Goal: Transaction & Acquisition: Purchase product/service

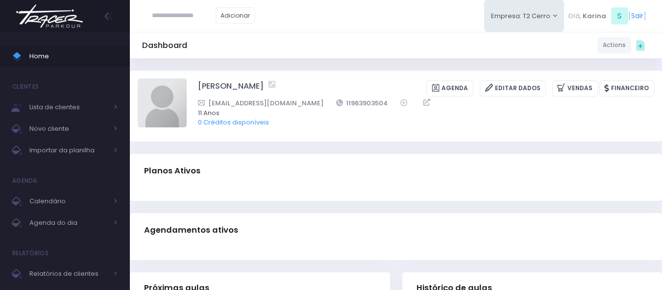
click at [321, 49] on div "Dashboard Actions Choose Label: Customer Partner Suplier Member Staff Add new" at bounding box center [396, 45] width 532 height 19
click at [166, 108] on img at bounding box center [162, 102] width 49 height 49
click at [186, 78] on input "file" at bounding box center [186, 78] width 0 height 0
type input "**********"
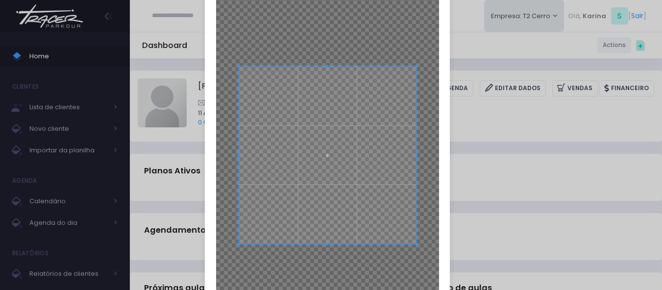
scroll to position [98, 0]
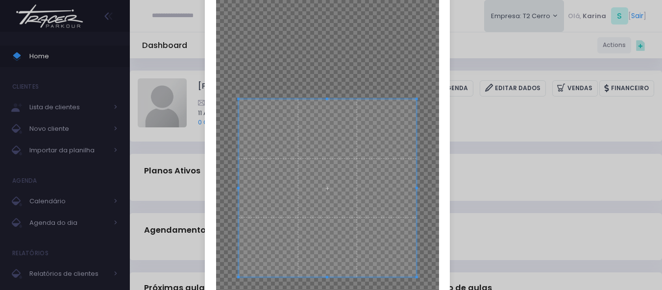
click at [328, 211] on span at bounding box center [328, 188] width 178 height 178
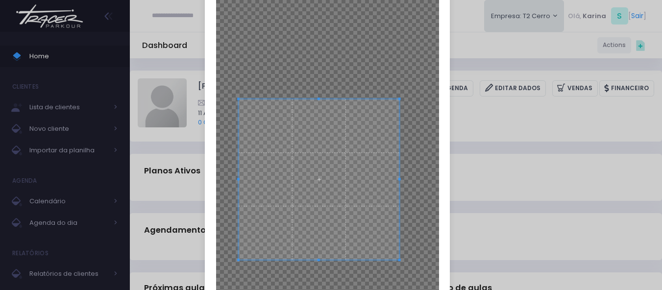
click at [397, 257] on div at bounding box center [327, 154] width 223 height 396
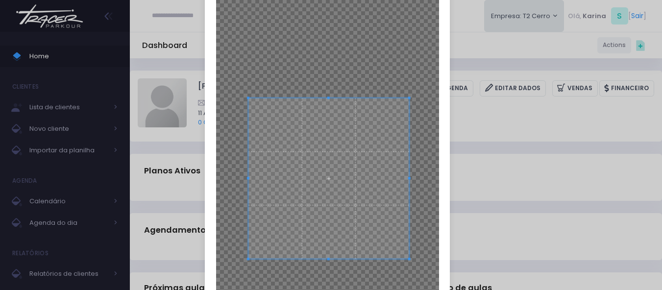
click at [332, 174] on span at bounding box center [328, 178] width 161 height 161
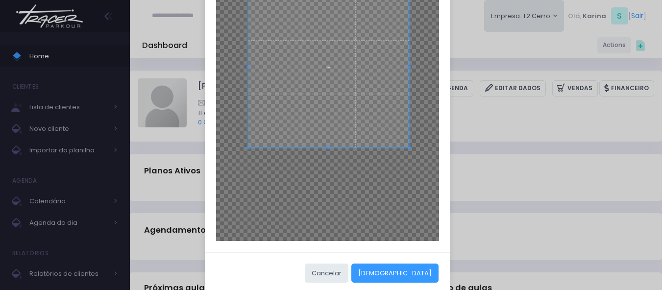
scroll to position [224, 0]
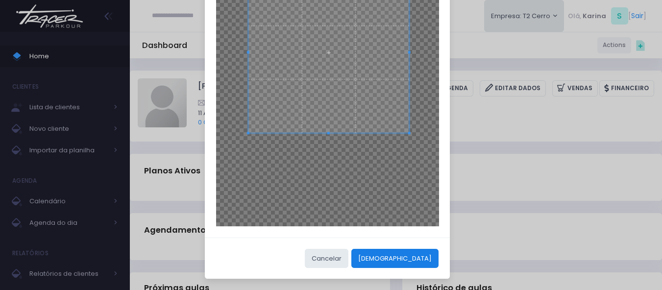
click at [422, 261] on button "Cortar" at bounding box center [394, 258] width 87 height 19
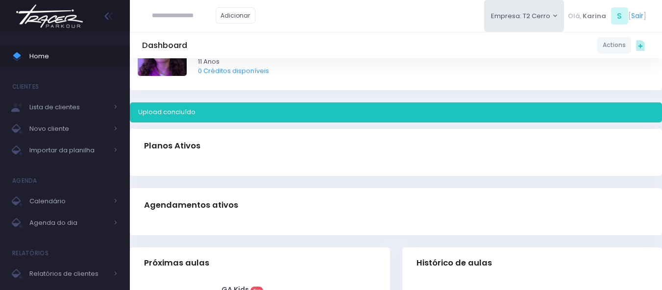
scroll to position [0, 0]
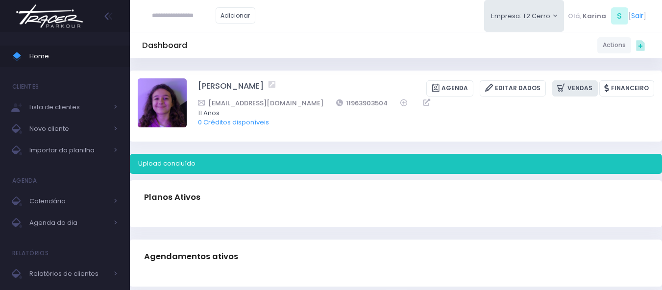
click at [561, 89] on icon at bounding box center [562, 87] width 10 height 11
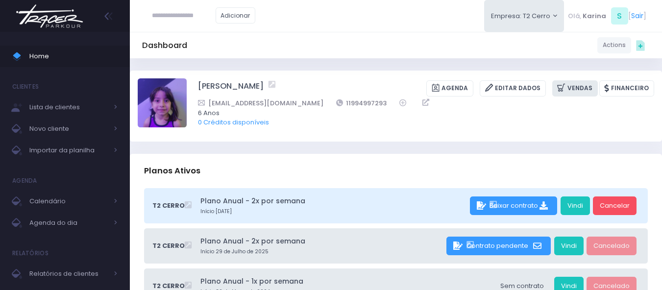
click at [584, 86] on link "Vendas" at bounding box center [575, 88] width 46 height 16
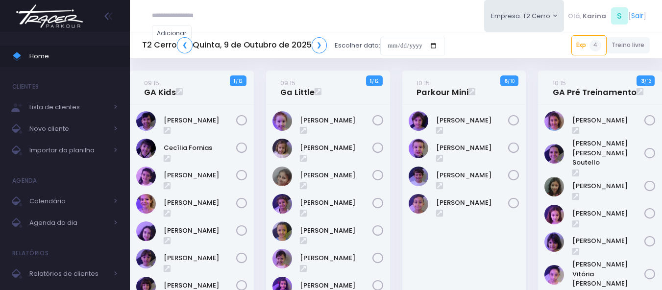
click at [60, 23] on img at bounding box center [49, 16] width 74 height 34
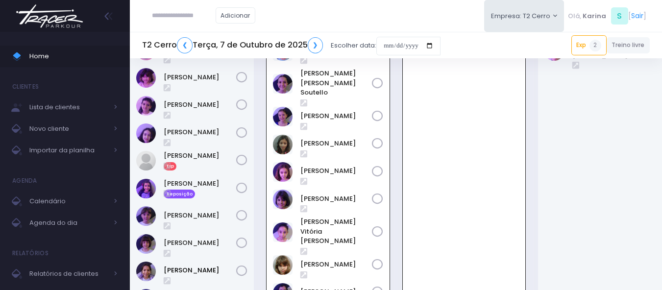
scroll to position [22, 0]
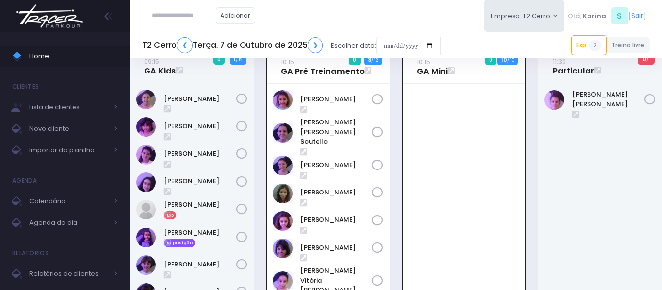
click at [33, 24] on img at bounding box center [49, 16] width 74 height 34
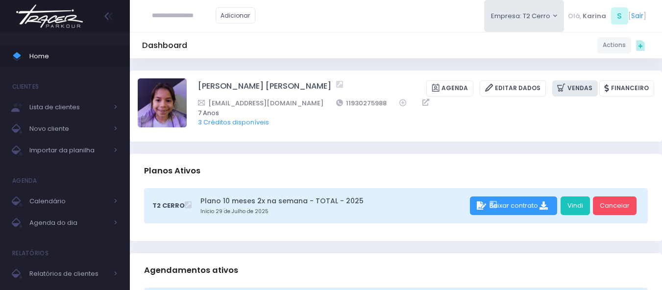
click at [578, 89] on link "Vendas" at bounding box center [575, 88] width 46 height 16
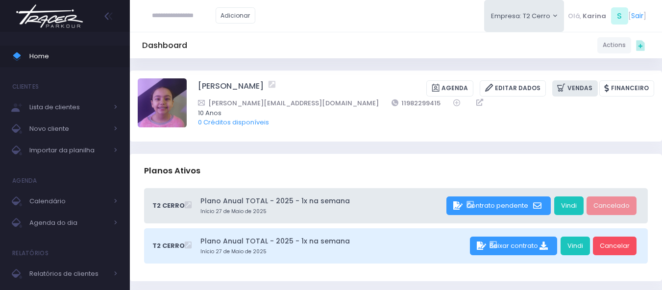
click at [583, 88] on link "Vendas" at bounding box center [575, 88] width 46 height 16
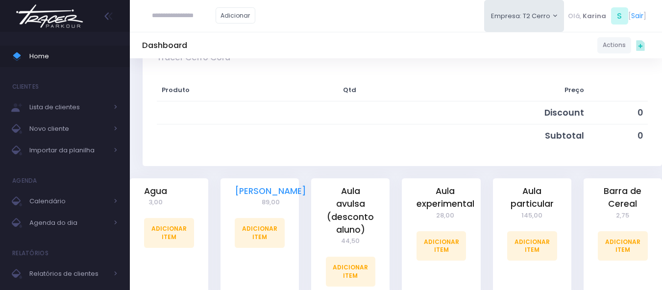
scroll to position [147, 0]
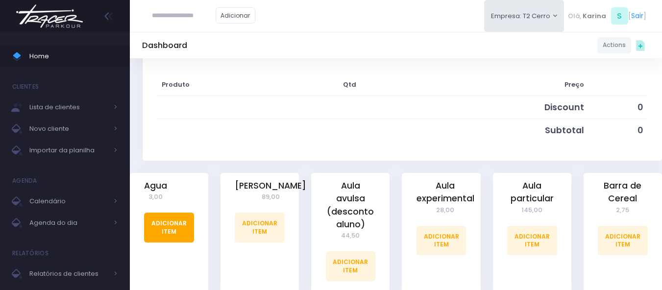
click at [160, 223] on link "Adicionar Item" at bounding box center [169, 227] width 50 height 29
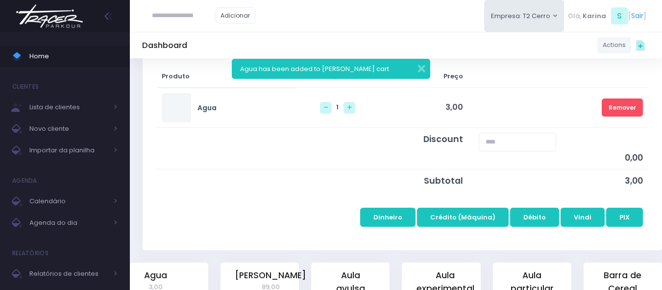
scroll to position [196, 0]
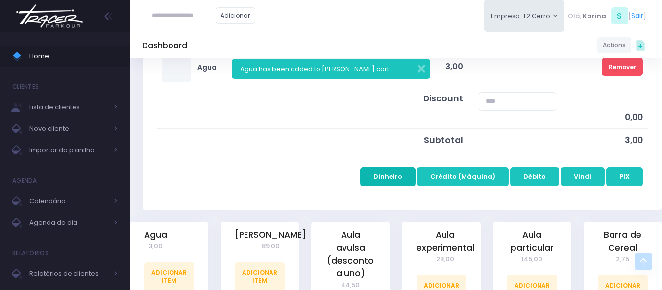
click at [394, 174] on button "Dinheiro" at bounding box center [387, 176] width 55 height 19
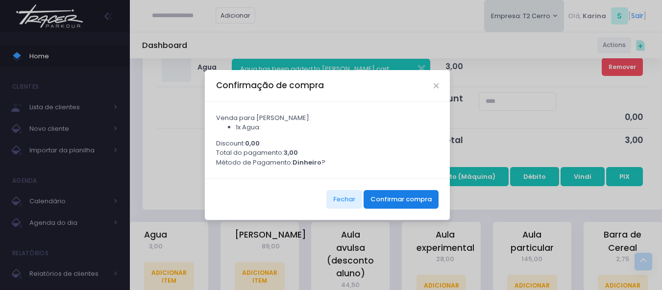
click at [404, 198] on button "Confirmar compra" at bounding box center [400, 199] width 75 height 19
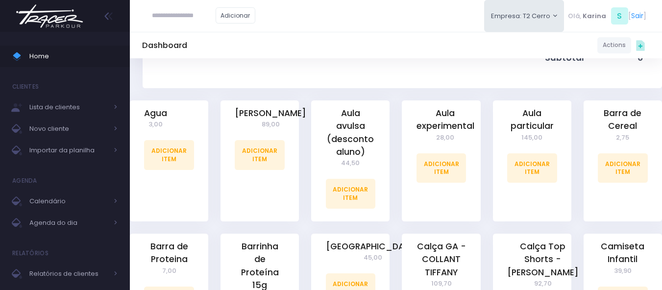
scroll to position [245, 0]
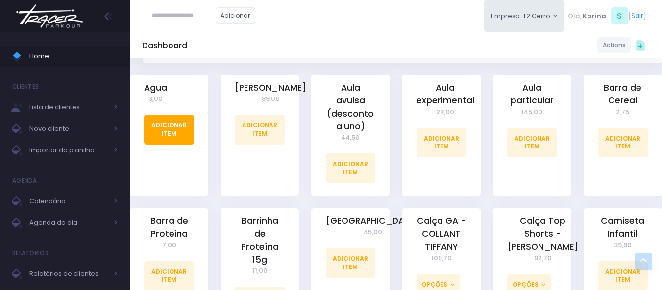
click at [169, 134] on link "Adicionar Item" at bounding box center [169, 129] width 50 height 29
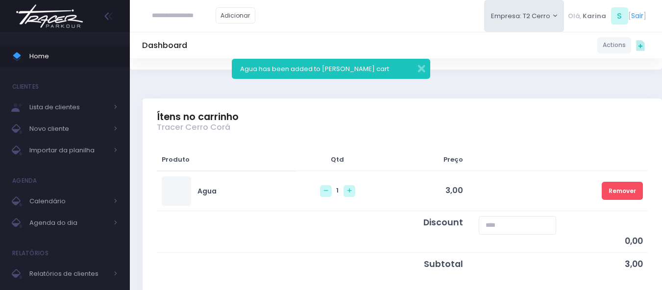
scroll to position [147, 0]
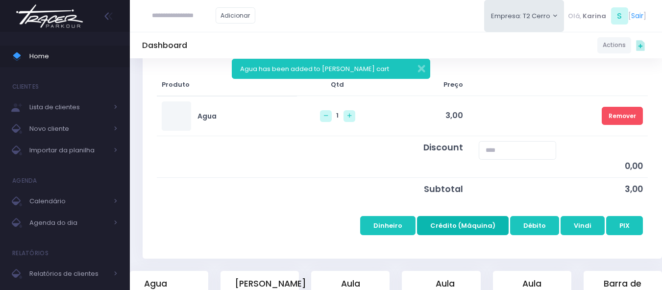
click at [475, 223] on button "Crédito (Máquina)" at bounding box center [463, 225] width 92 height 19
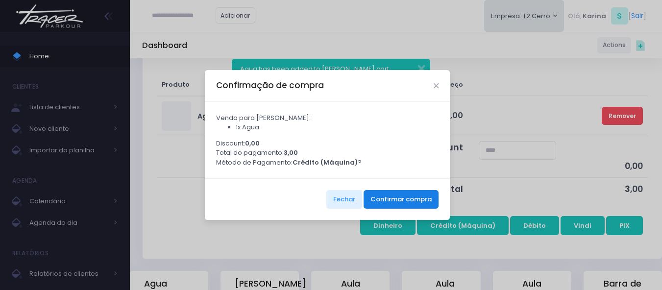
click at [408, 200] on button "Confirmar compra" at bounding box center [400, 199] width 75 height 19
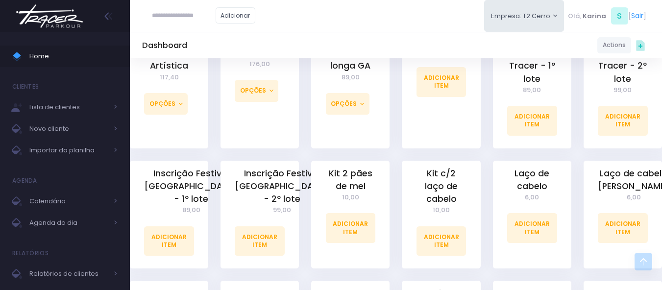
scroll to position [735, 0]
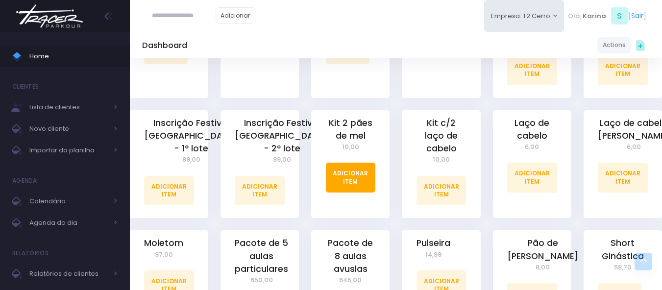
click at [353, 163] on link "Adicionar Item" at bounding box center [351, 177] width 50 height 29
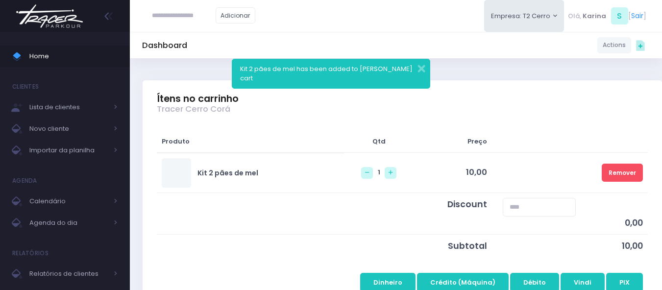
scroll to position [196, 0]
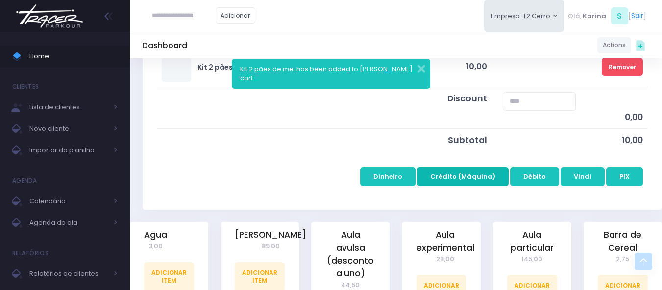
click at [467, 177] on button "Crédito (Máquina)" at bounding box center [463, 176] width 92 height 19
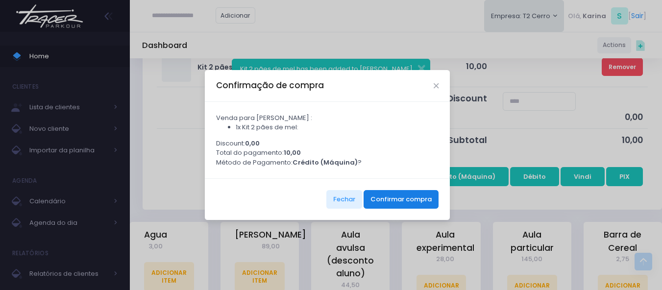
click at [408, 205] on button "Confirmar compra" at bounding box center [400, 199] width 75 height 19
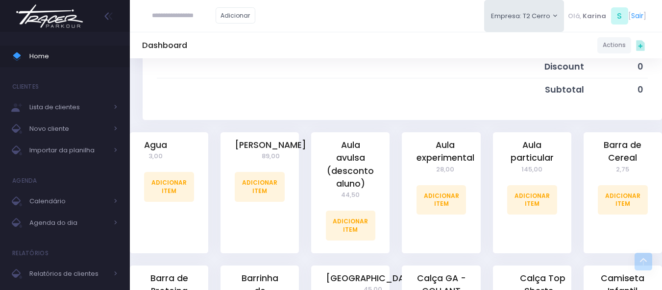
scroll to position [196, 0]
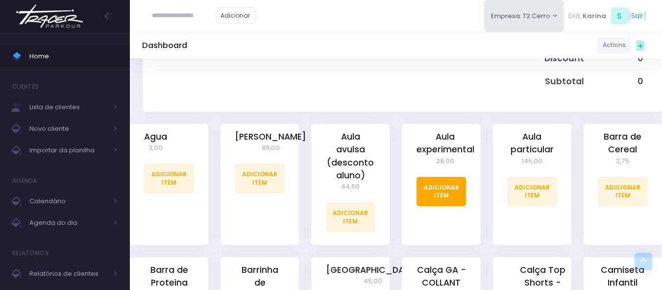
click at [436, 191] on link "Adicionar Item" at bounding box center [441, 191] width 50 height 29
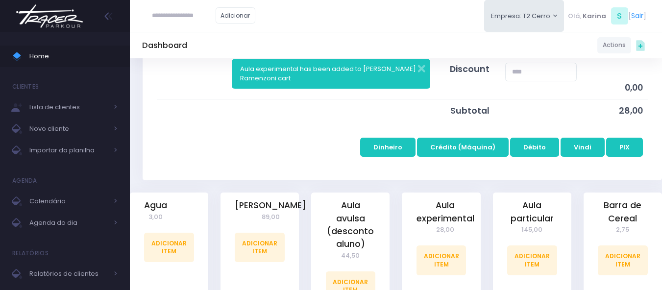
scroll to position [245, 0]
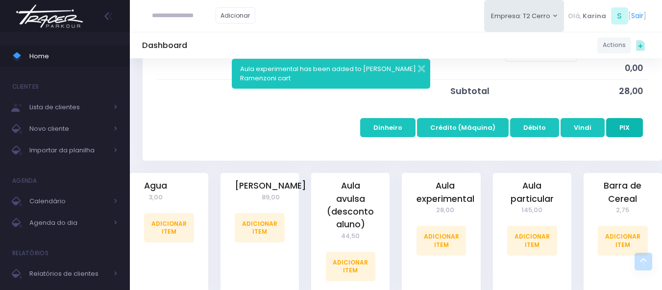
click at [626, 124] on button "PIX" at bounding box center [624, 127] width 37 height 19
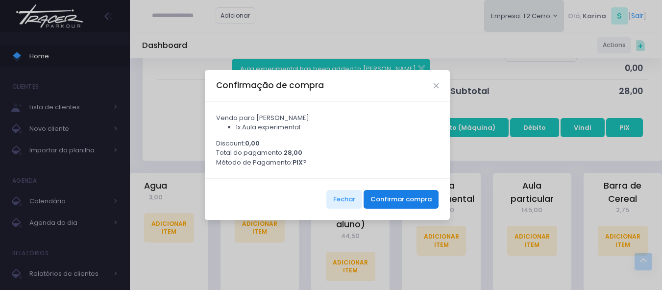
click at [415, 204] on button "Confirmar compra" at bounding box center [400, 199] width 75 height 19
